Goal: Information Seeking & Learning: Learn about a topic

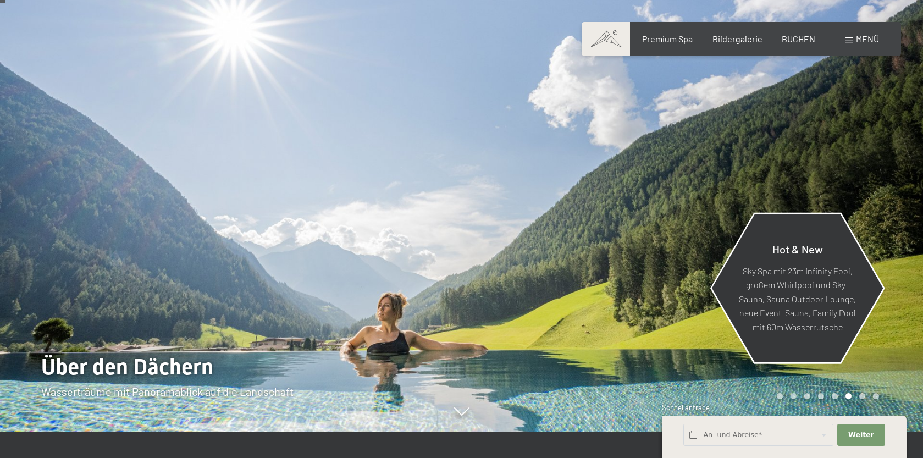
scroll to position [40, 0]
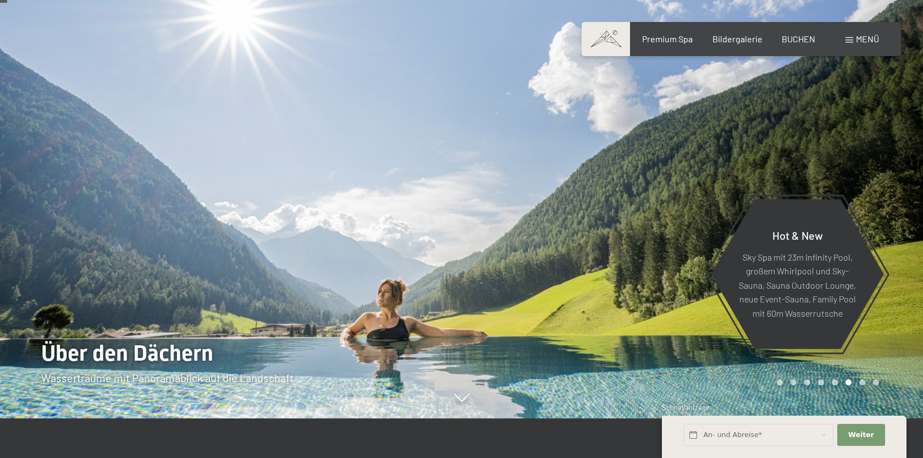
click at [862, 384] on div "Carousel Page 7" at bounding box center [862, 382] width 6 height 6
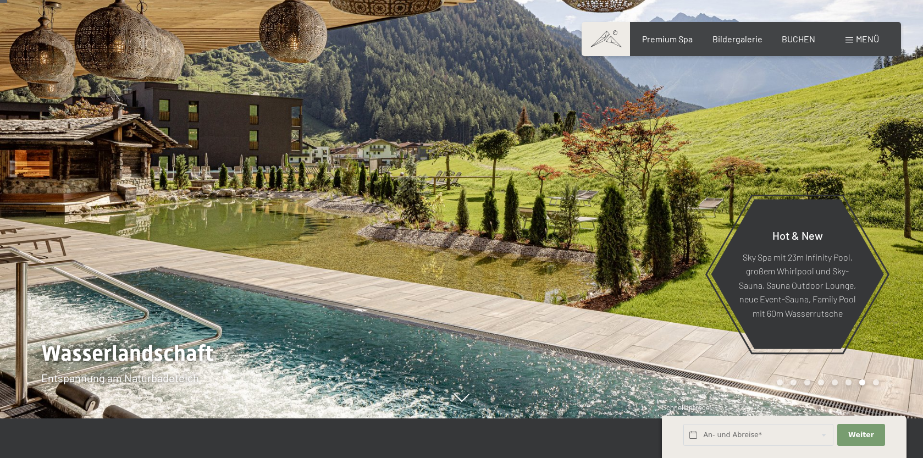
click at [878, 384] on div "Carousel Page 8" at bounding box center [876, 382] width 6 height 6
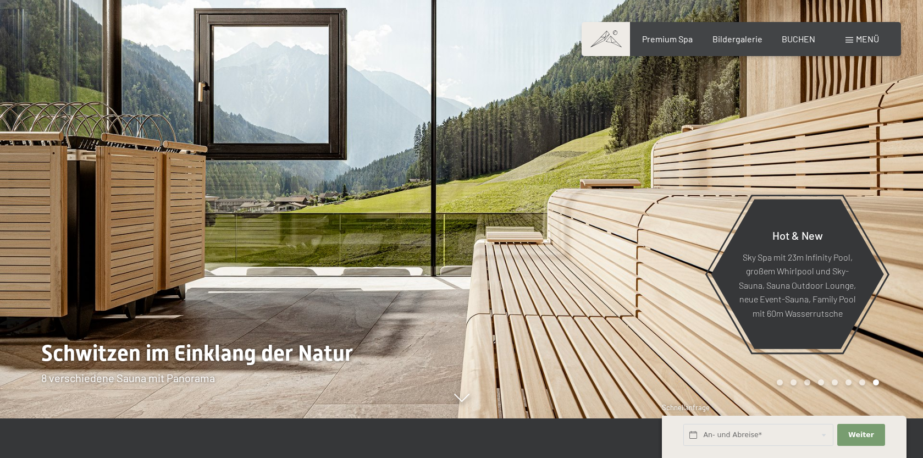
click at [780, 383] on div "Carousel Page 1" at bounding box center [780, 382] width 6 height 6
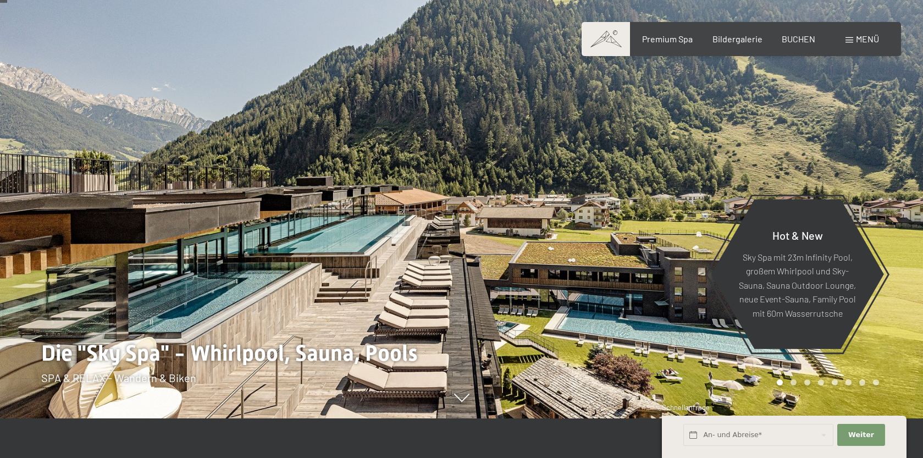
click at [795, 383] on div "Carousel Page 2" at bounding box center [794, 382] width 6 height 6
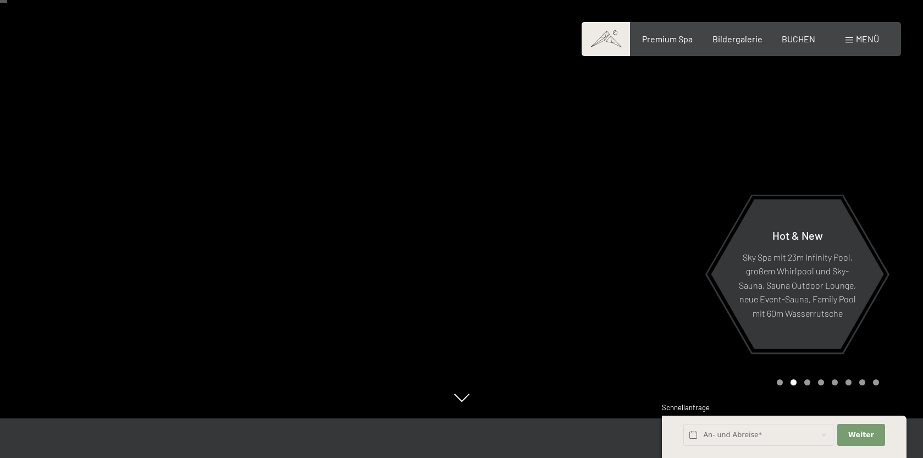
click at [808, 383] on div "Carousel Page 3" at bounding box center [807, 382] width 6 height 6
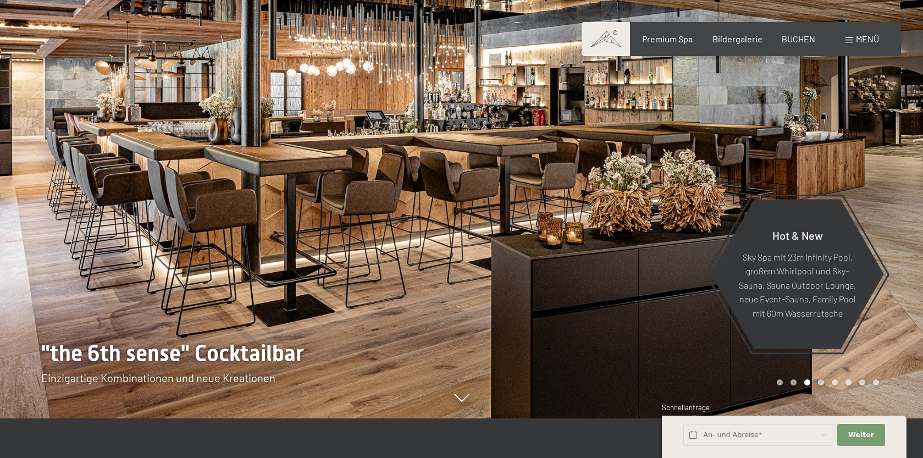
click at [823, 382] on div "Carousel Page 4" at bounding box center [821, 382] width 6 height 6
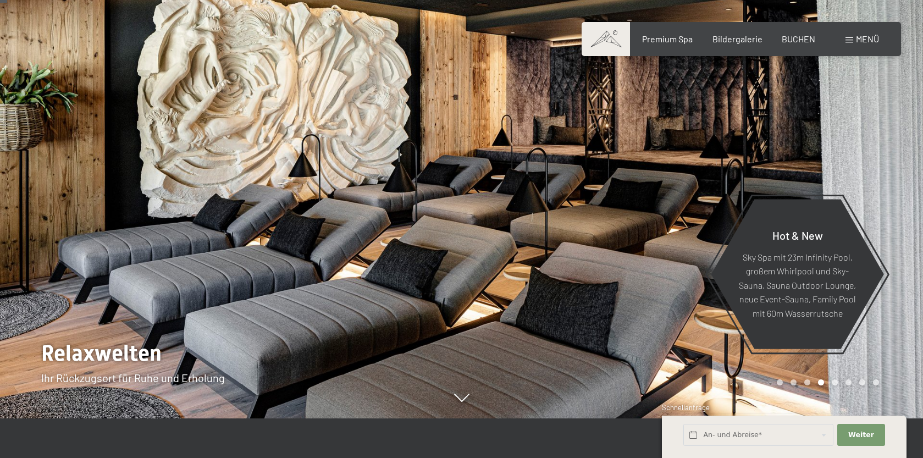
click at [836, 384] on div "Carousel Page 5" at bounding box center [835, 382] width 6 height 6
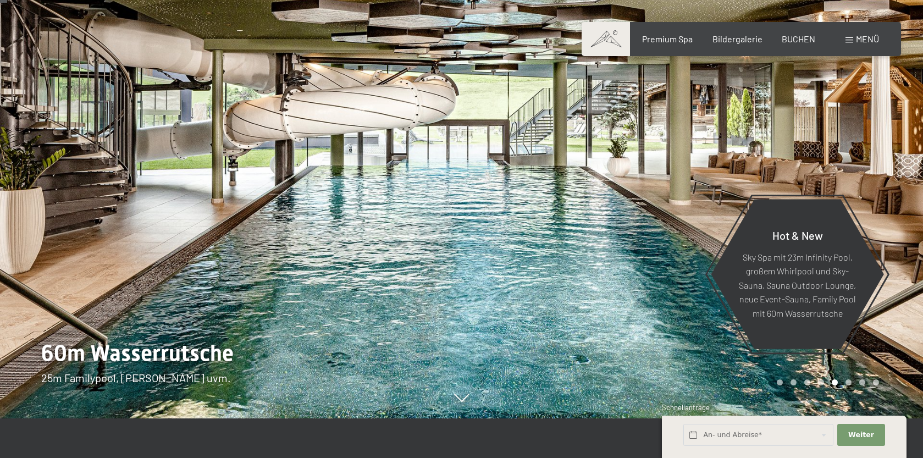
click at [847, 383] on div "Carousel Page 6" at bounding box center [849, 382] width 6 height 6
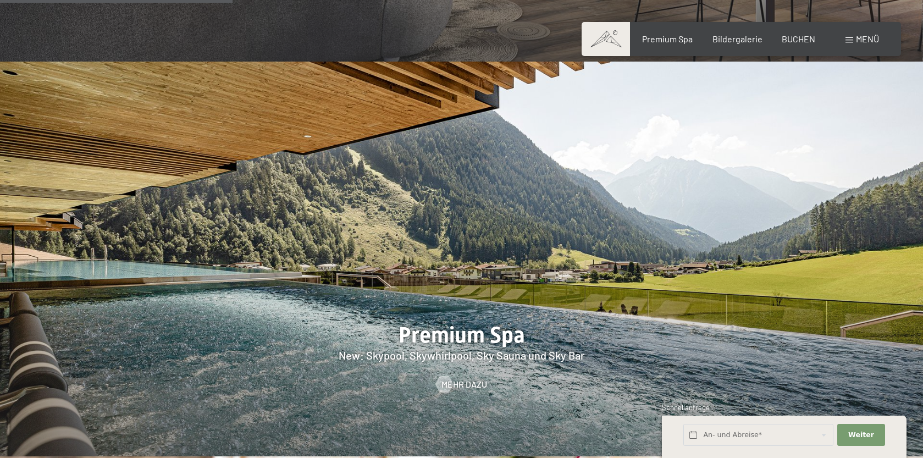
scroll to position [1381, 0]
click at [467, 378] on span "Mehr dazu" at bounding box center [476, 384] width 46 height 12
